Goal: Check status: Check status

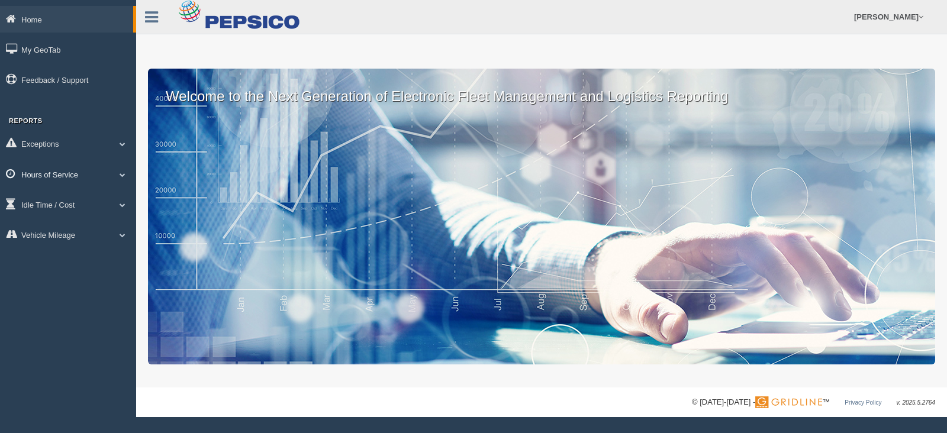
click at [122, 176] on span at bounding box center [122, 175] width 15 height 6
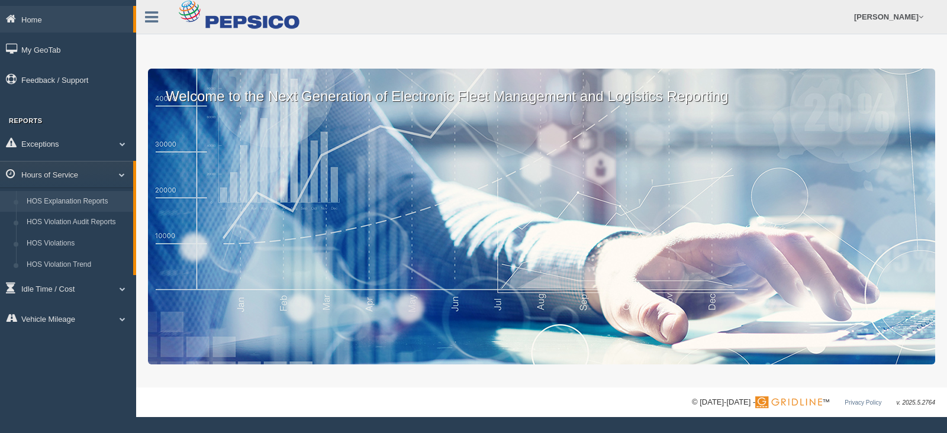
click at [69, 202] on link "HOS Explanation Reports" at bounding box center [77, 201] width 112 height 21
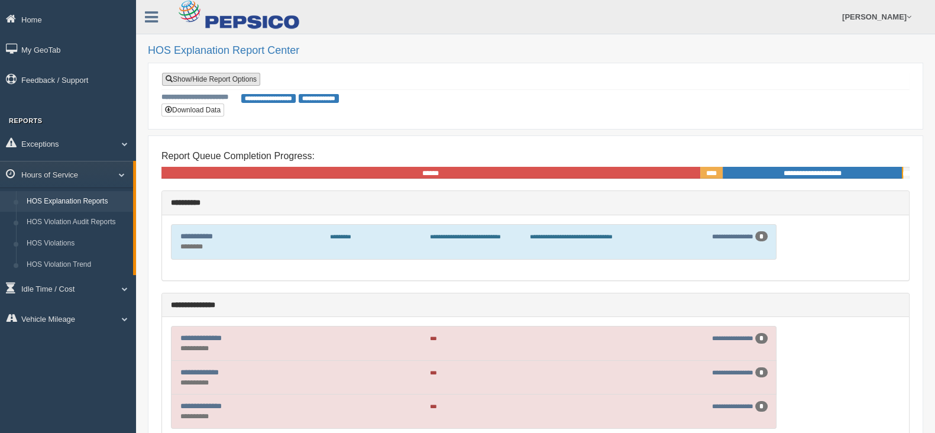
click at [219, 82] on link "Show/Hide Report Options" at bounding box center [211, 79] width 98 height 13
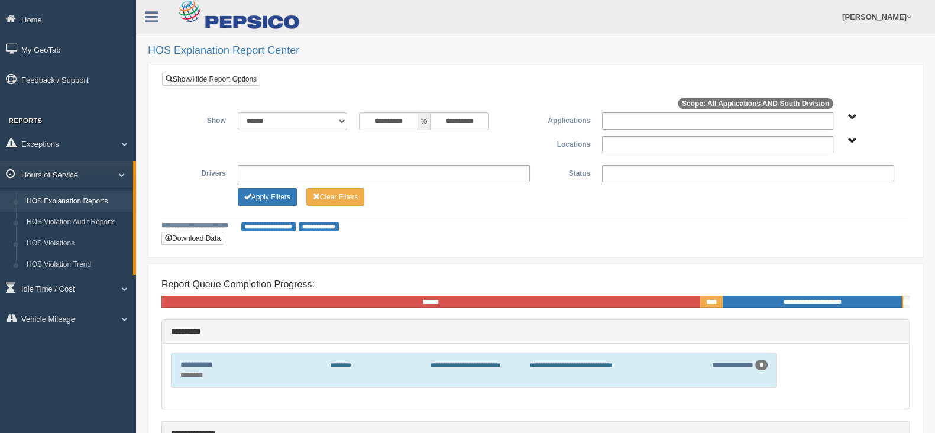
click at [852, 140] on span "South Division" at bounding box center [852, 141] width 9 height 9
click at [821, 182] on button "South Division" at bounding box center [822, 183] width 60 height 13
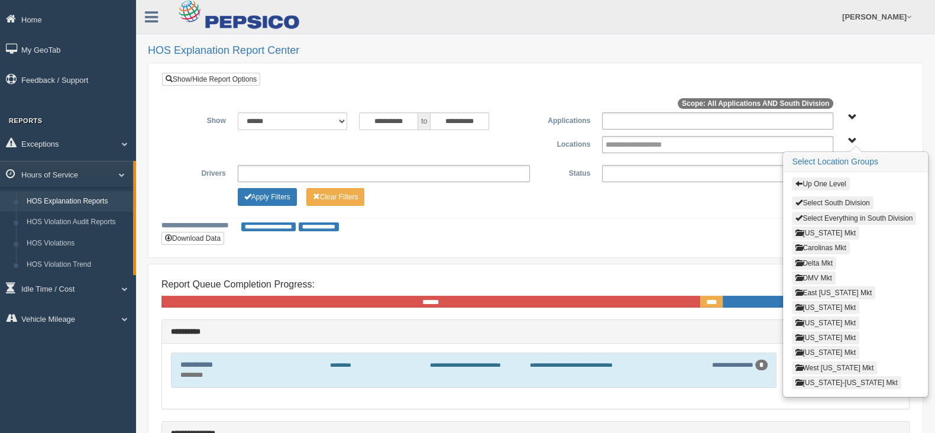
click at [816, 319] on button "Louisiana Mkt" at bounding box center [825, 323] width 67 height 13
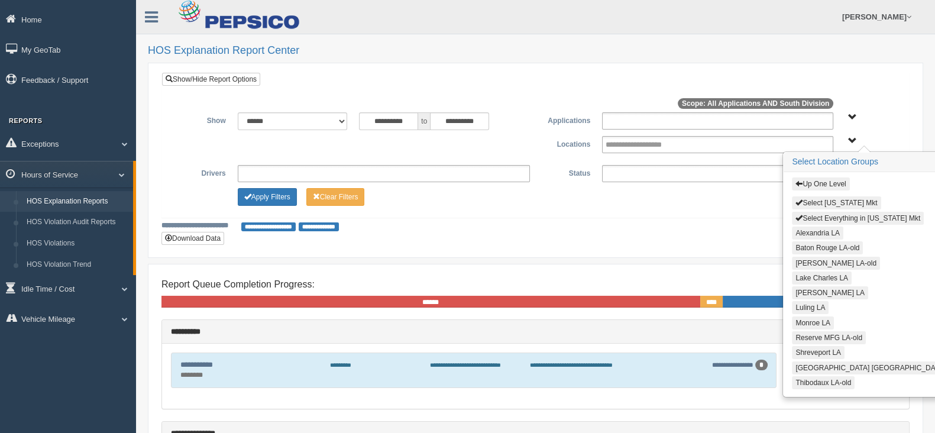
click at [809, 231] on button "Alexandria LA" at bounding box center [817, 233] width 51 height 13
click at [809, 258] on button "Covington LA-old" at bounding box center [836, 263] width 88 height 13
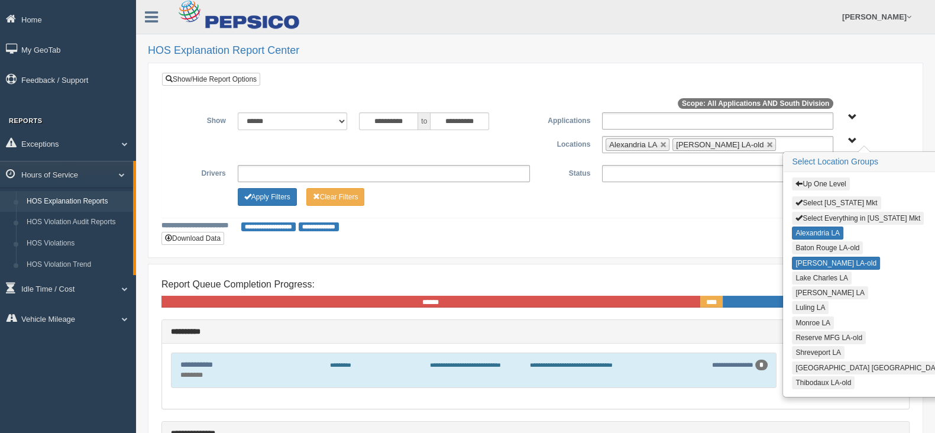
click at [803, 274] on button "Lake Charles LA" at bounding box center [822, 278] width 60 height 13
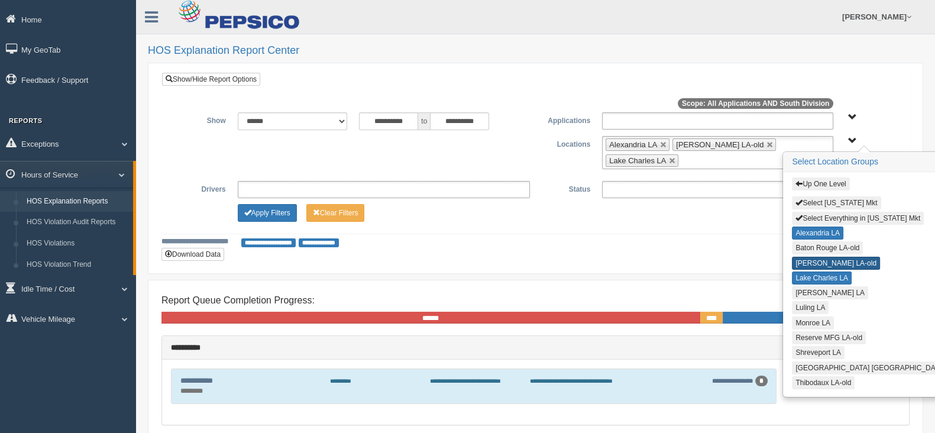
click at [803, 259] on button "Covington LA-old" at bounding box center [836, 263] width 88 height 13
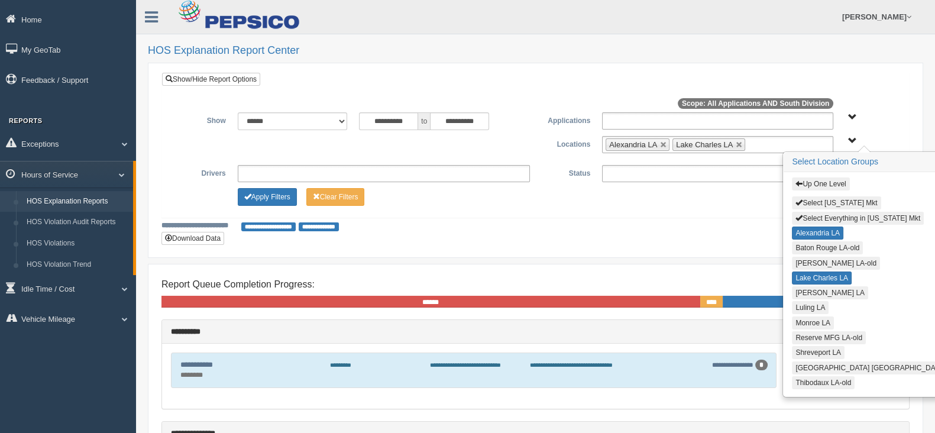
click at [805, 288] on button "[PERSON_NAME] LA" at bounding box center [830, 292] width 76 height 13
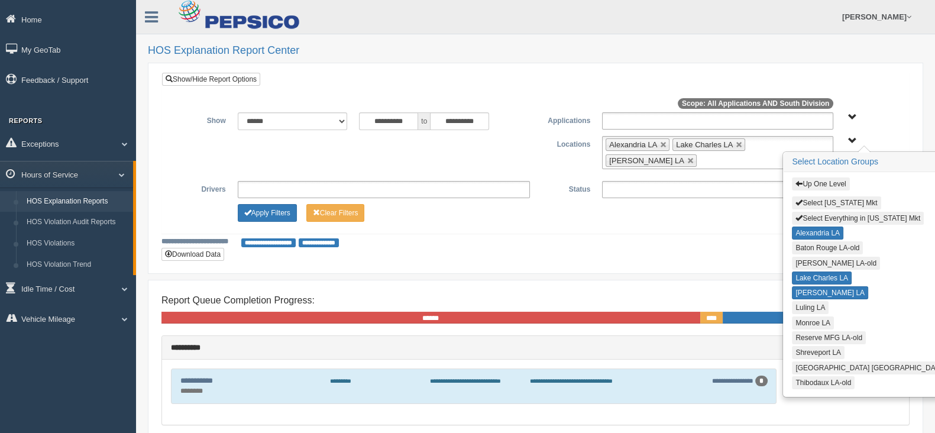
click at [802, 301] on button "Luling LA" at bounding box center [810, 307] width 37 height 13
click at [800, 317] on button "Monroe LA" at bounding box center [813, 323] width 42 height 13
click at [799, 350] on button "Shreveport LA" at bounding box center [818, 352] width 53 height 13
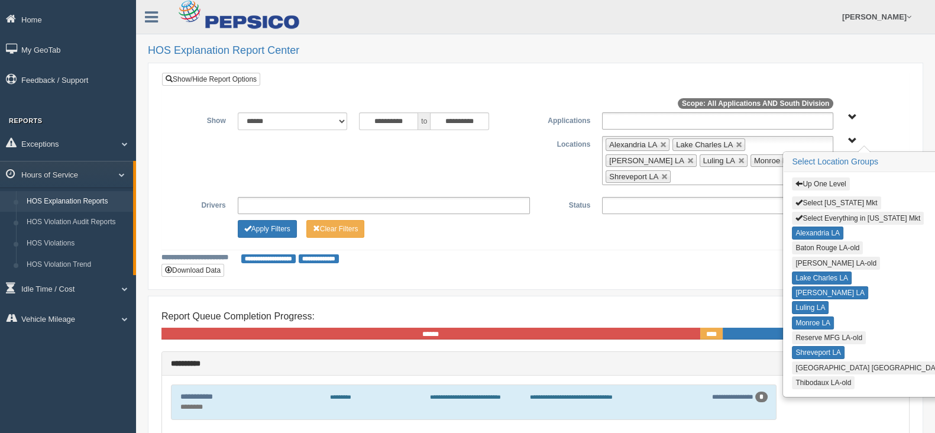
click at [800, 361] on button "[GEOGRAPHIC_DATA] [GEOGRAPHIC_DATA]" at bounding box center [870, 367] width 157 height 13
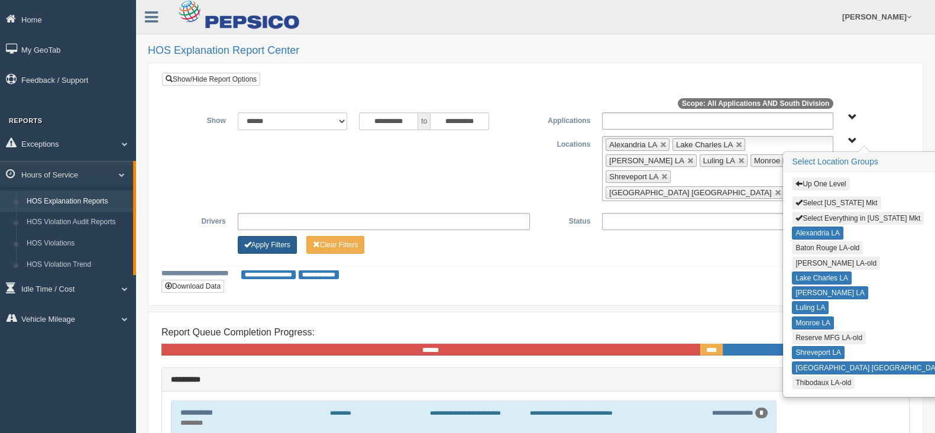
click at [276, 236] on button "Apply Filters" at bounding box center [267, 245] width 59 height 18
